Goal: Task Accomplishment & Management: Manage account settings

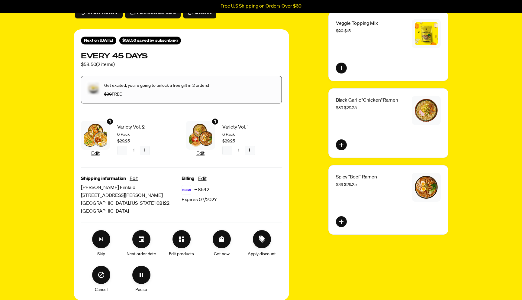
scroll to position [69, 0]
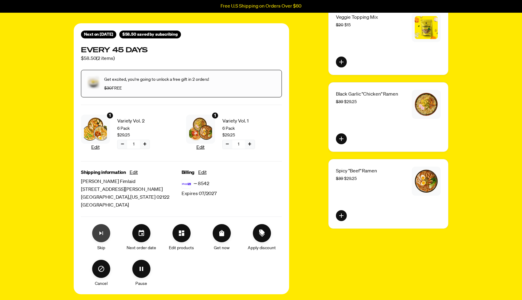
click at [101, 229] on button "Skip subscription" at bounding box center [101, 233] width 18 height 18
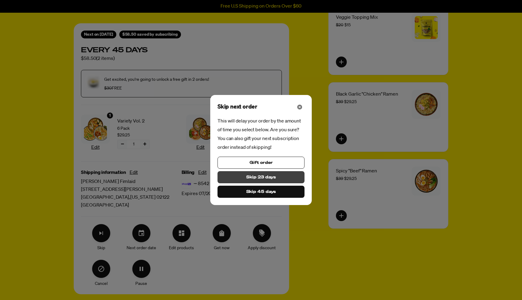
click at [271, 178] on span "Skip 23 days" at bounding box center [261, 177] width 30 height 7
